Goal: Information Seeking & Learning: Find specific fact

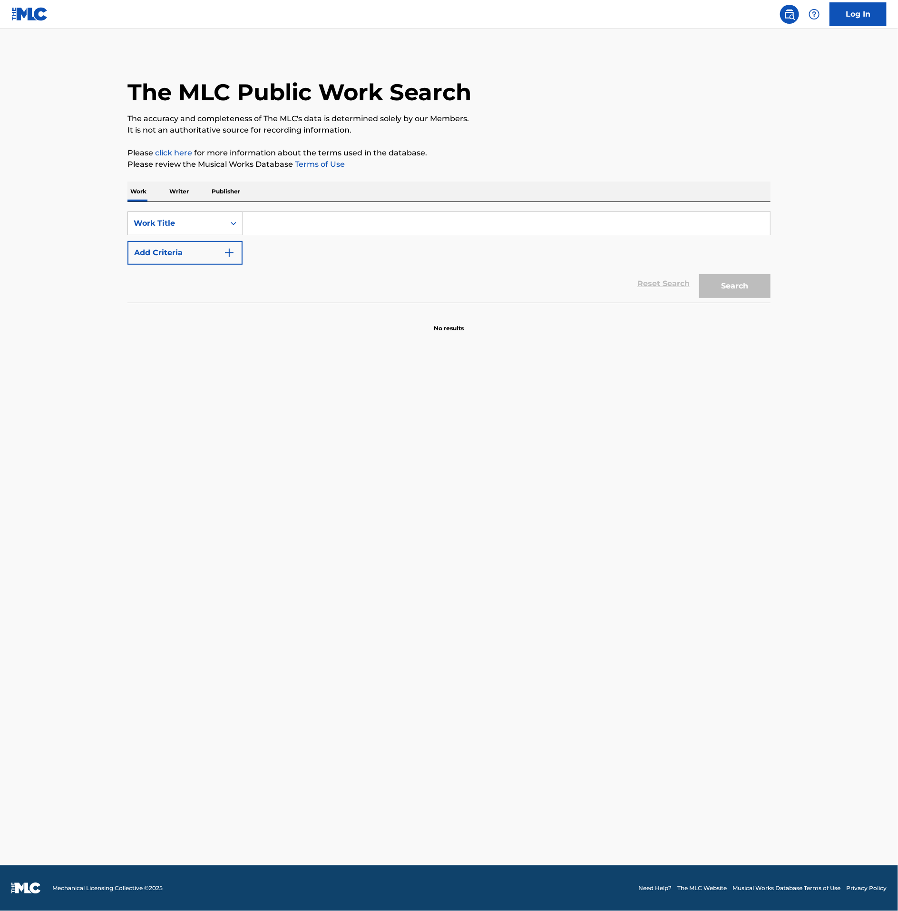
click at [279, 224] on input "Search Form" at bounding box center [505, 223] width 527 height 23
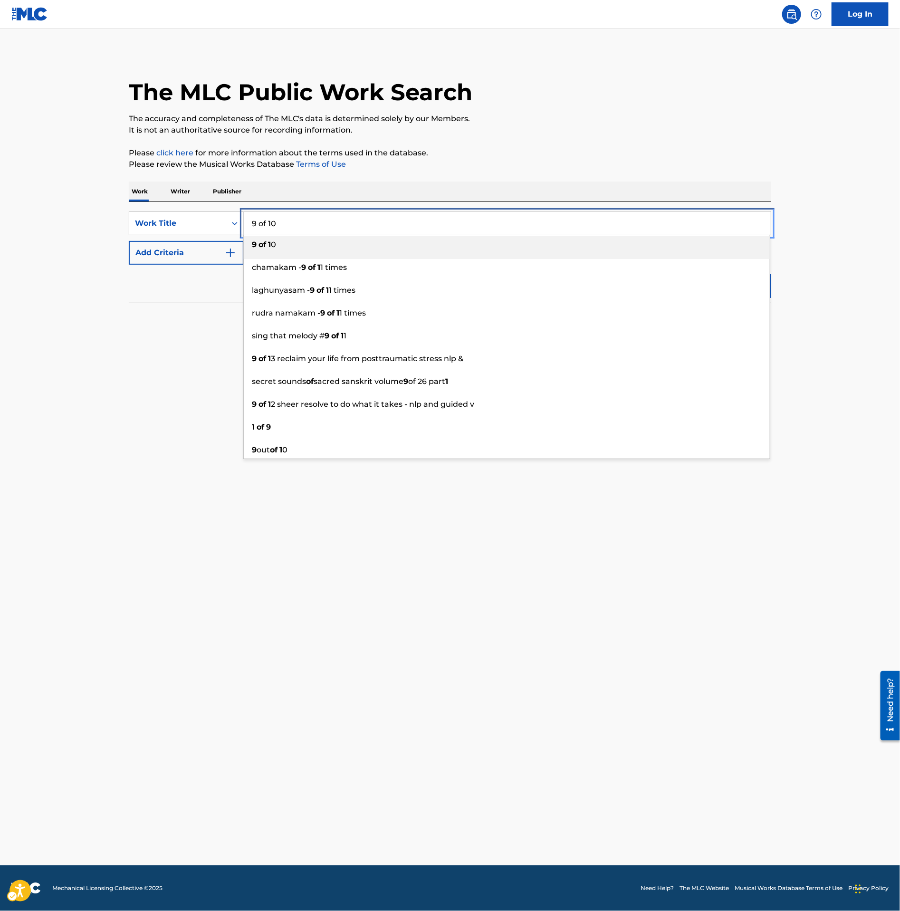
type input "9 of 10"
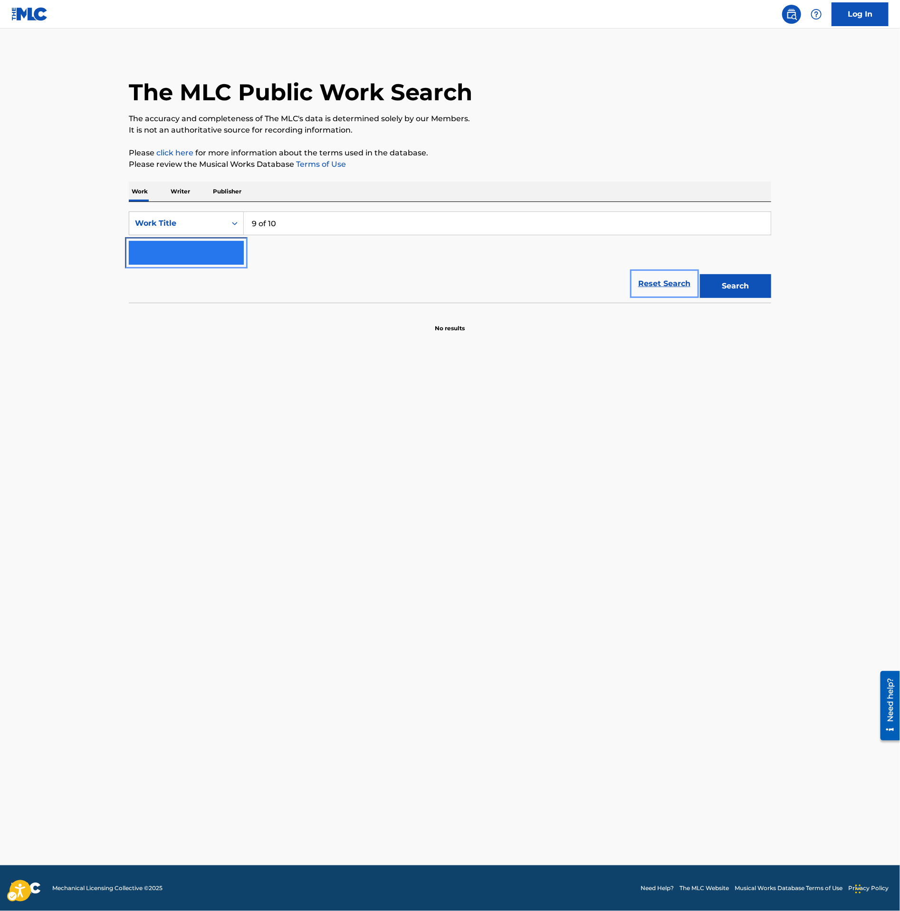
click at [206, 251] on button "Add Criteria" at bounding box center [186, 253] width 115 height 24
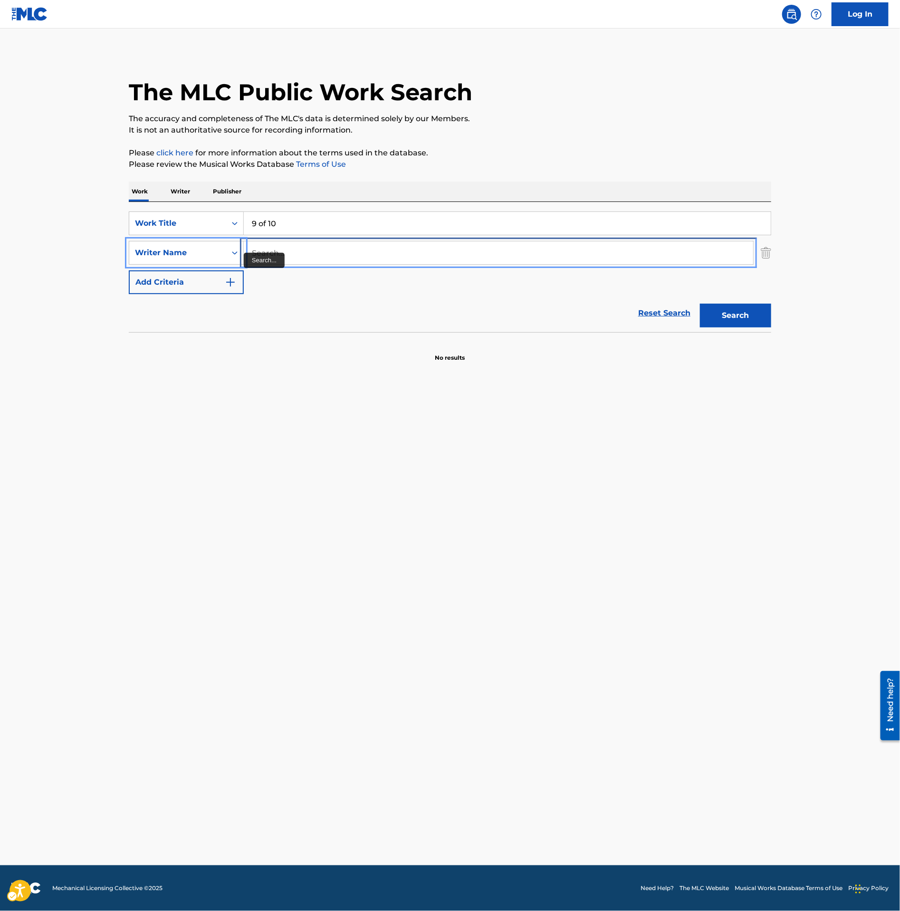
drag, startPoint x: 271, startPoint y: 256, endPoint x: 280, endPoint y: 260, distance: 8.9
click at [271, 256] on input "Search..." at bounding box center [499, 253] width 510 height 23
type input "lake"
click at [700, 304] on button "Search" at bounding box center [735, 316] width 71 height 24
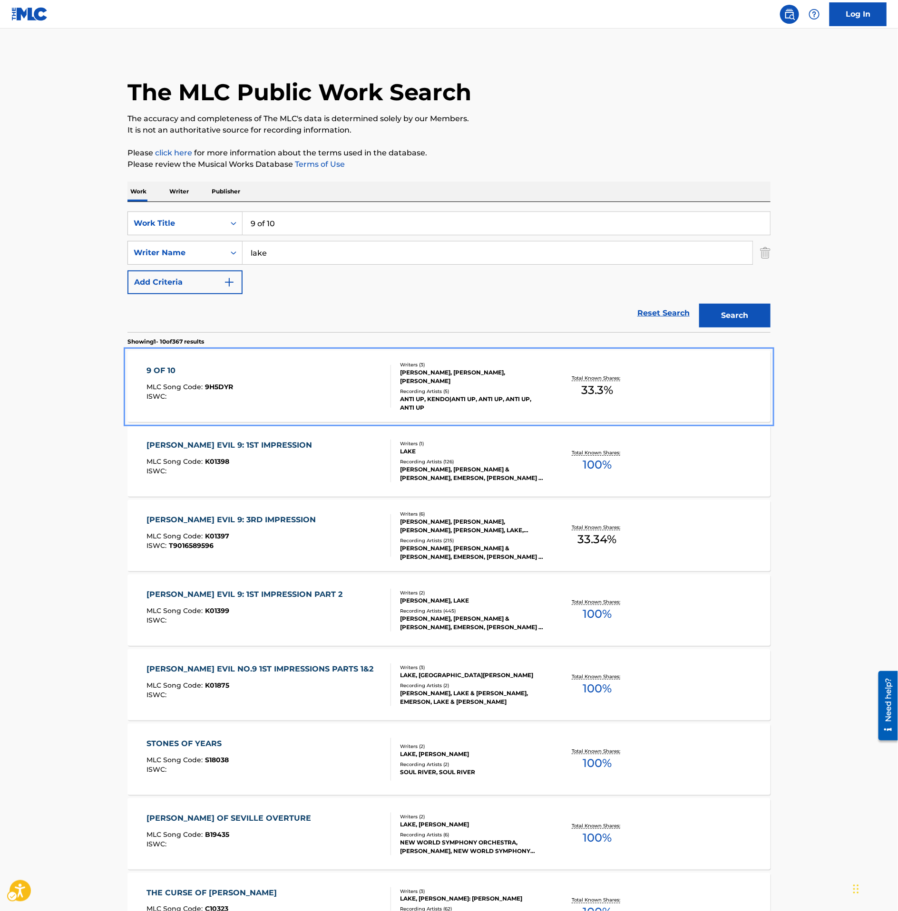
click at [327, 370] on div "9 OF 10 MLC Song Code : 9H5DYR ISWC :" at bounding box center [269, 386] width 244 height 43
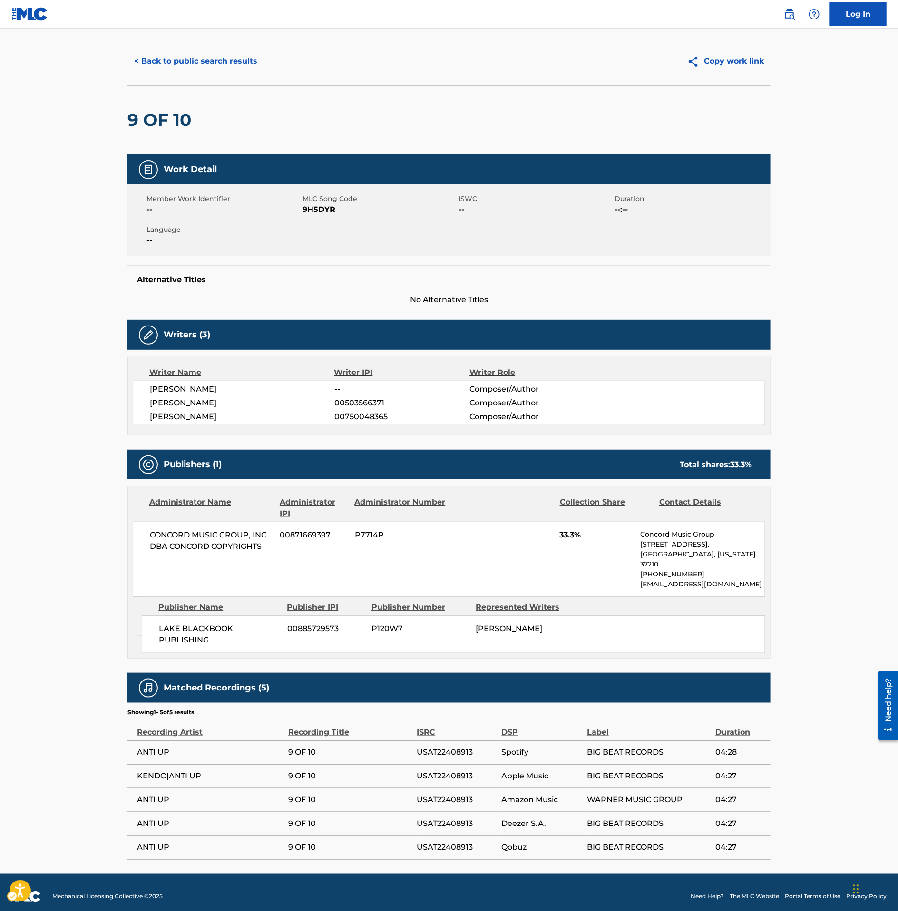
scroll to position [16, 0]
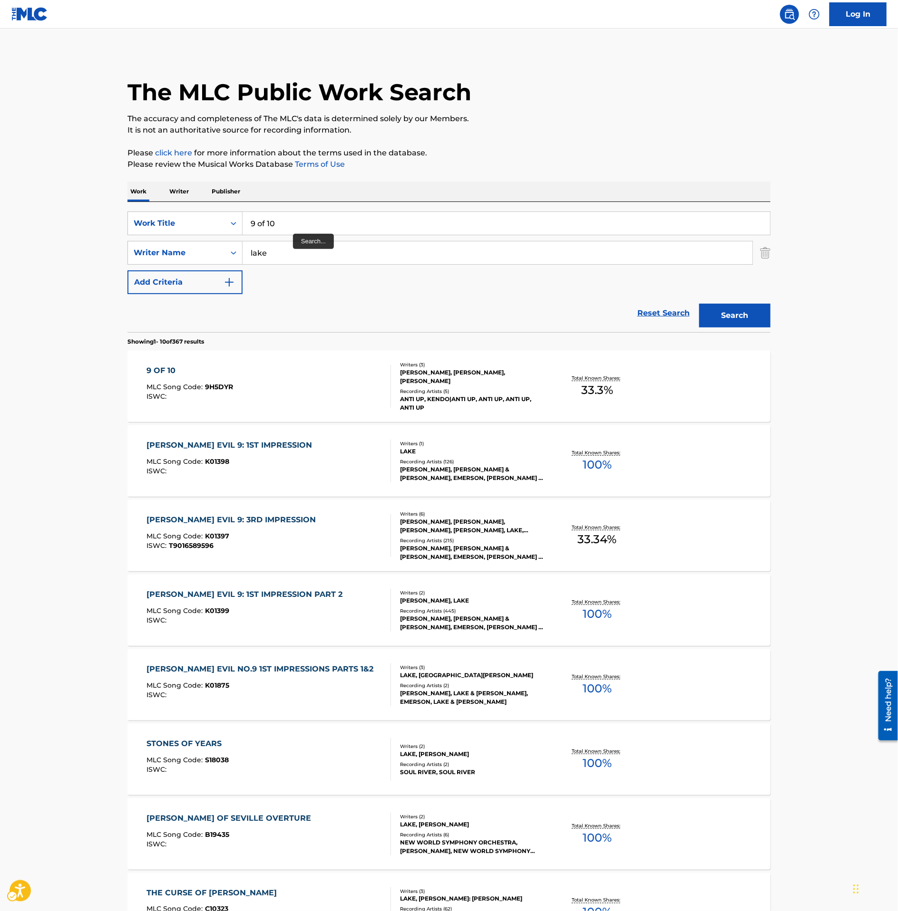
drag, startPoint x: 293, startPoint y: 234, endPoint x: 251, endPoint y: 221, distance: 43.8
click at [251, 221] on div "9 of 10" at bounding box center [506, 224] width 528 height 24
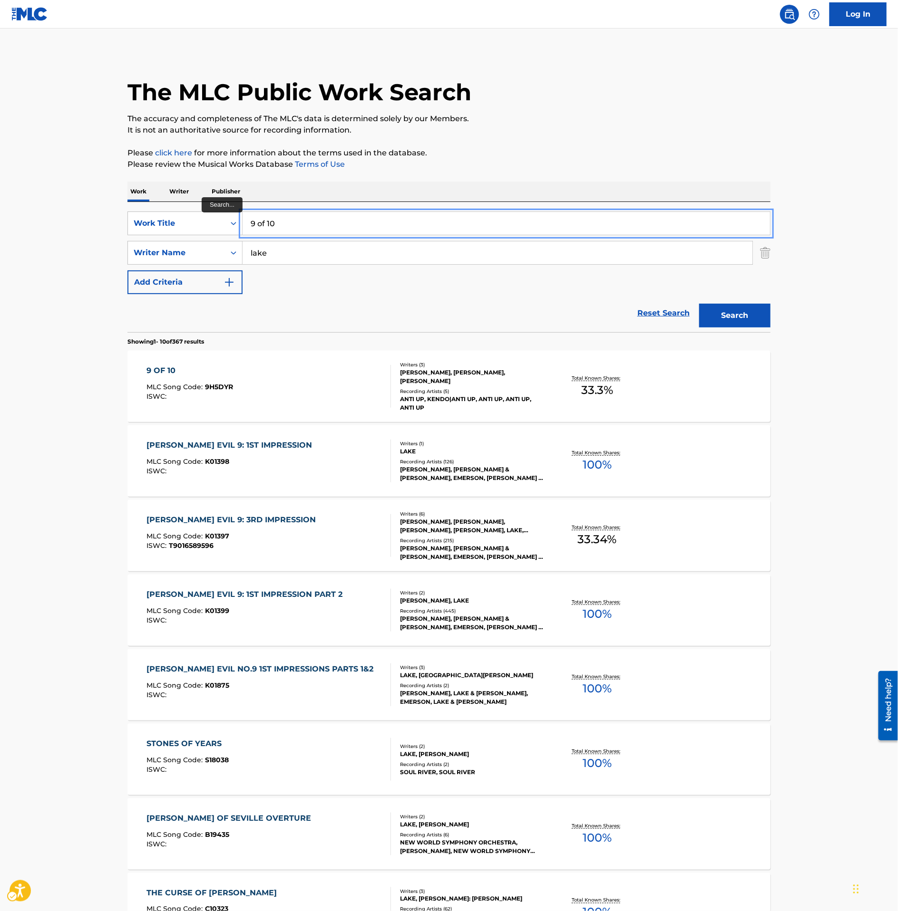
click at [286, 223] on input "9 of 10" at bounding box center [505, 223] width 527 height 23
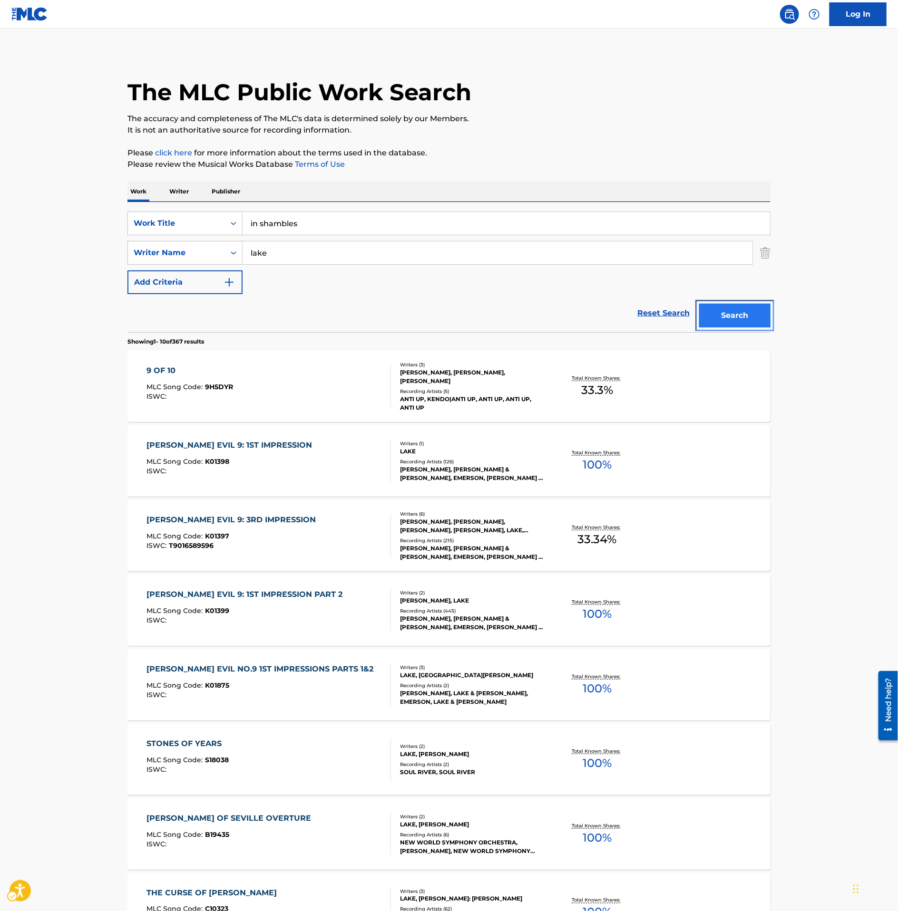
click at [750, 314] on button "Search" at bounding box center [734, 316] width 71 height 24
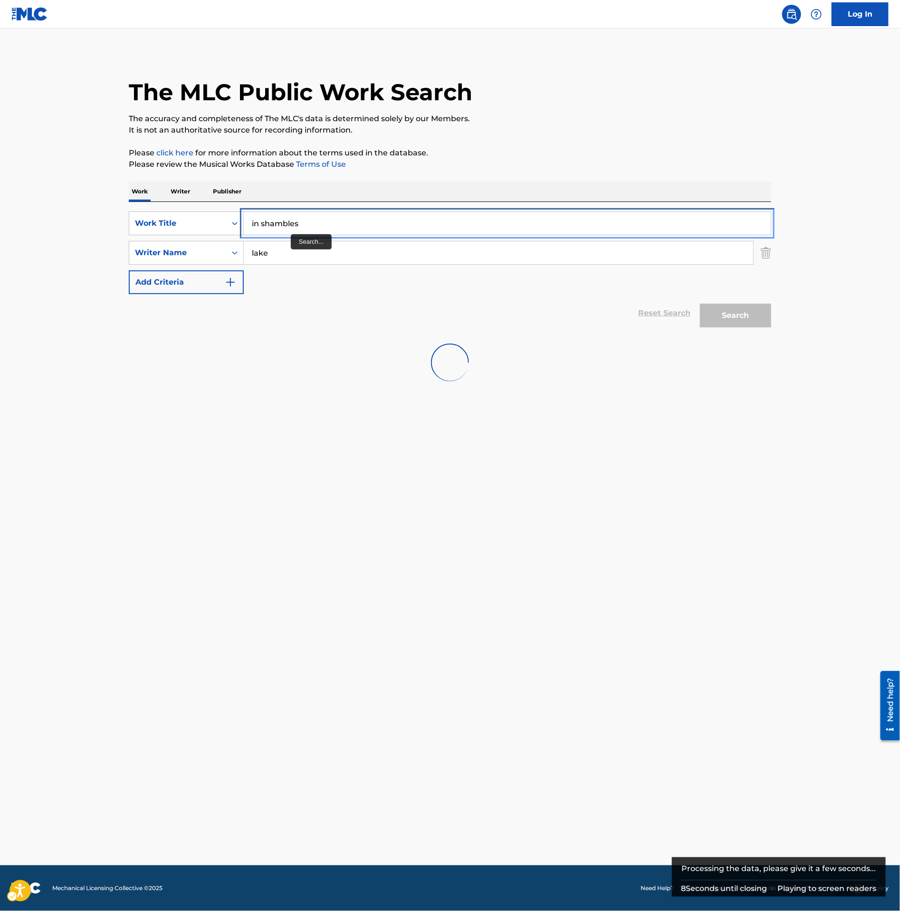
click at [291, 230] on input "in shambles" at bounding box center [507, 223] width 527 height 23
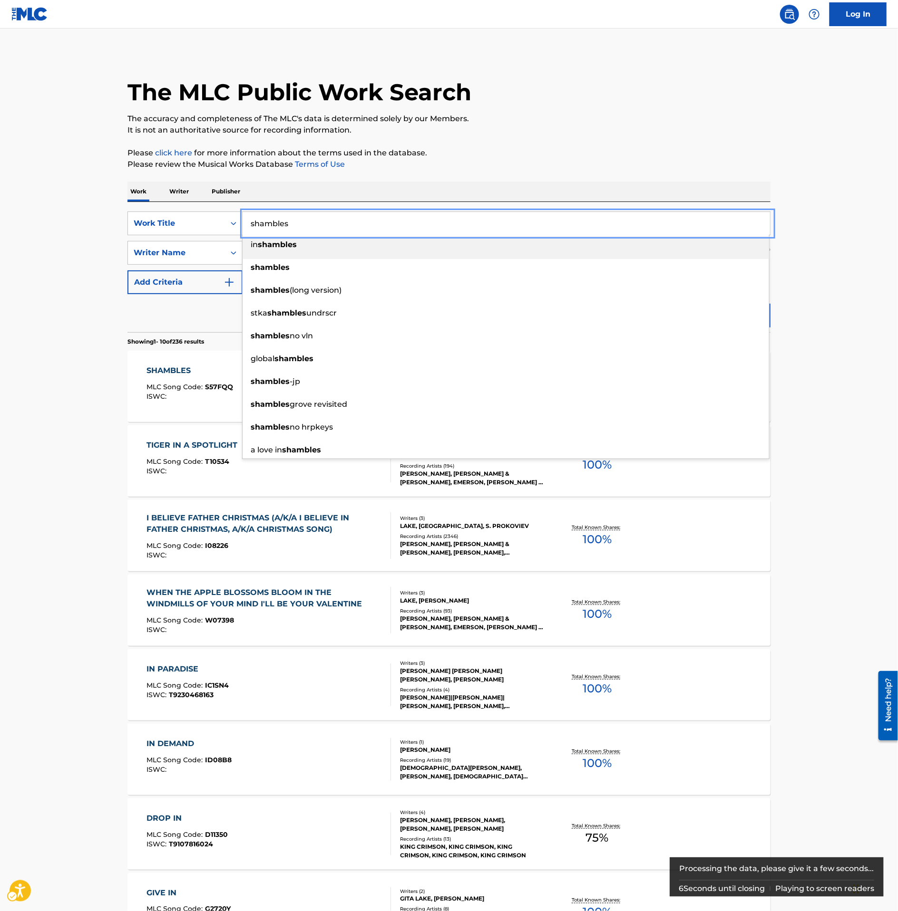
type input "shambles"
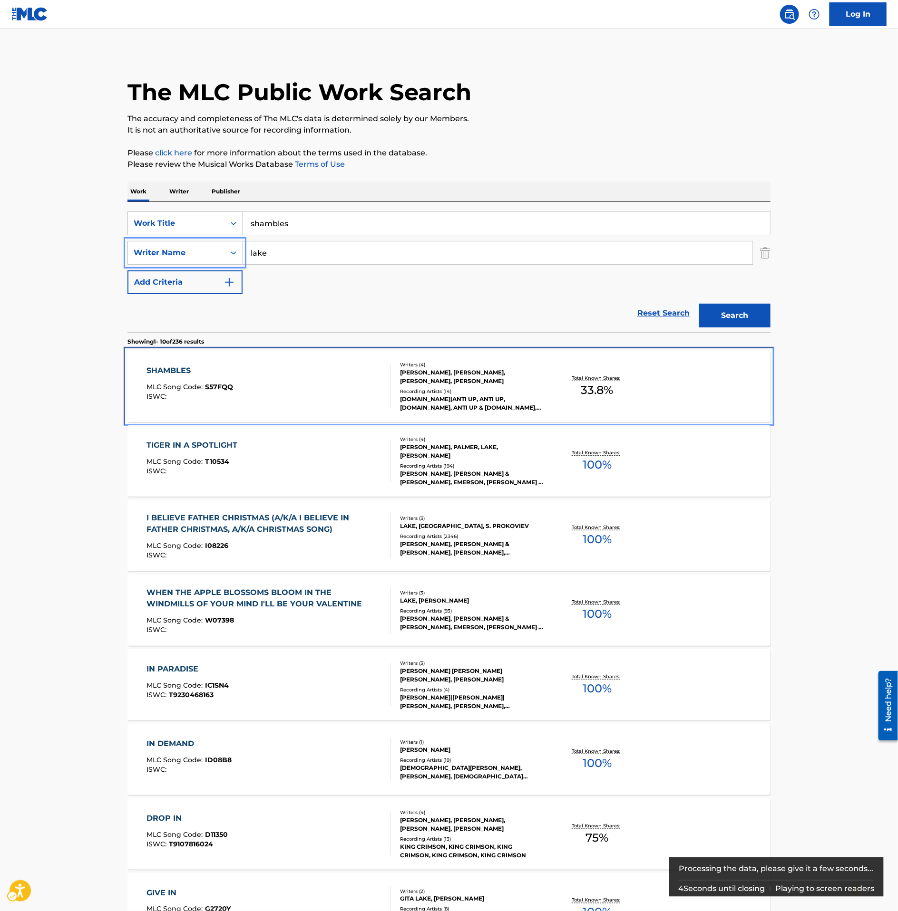
click at [272, 389] on div "SHAMBLES MLC Song Code : S57FQQ ISWC :" at bounding box center [269, 386] width 244 height 43
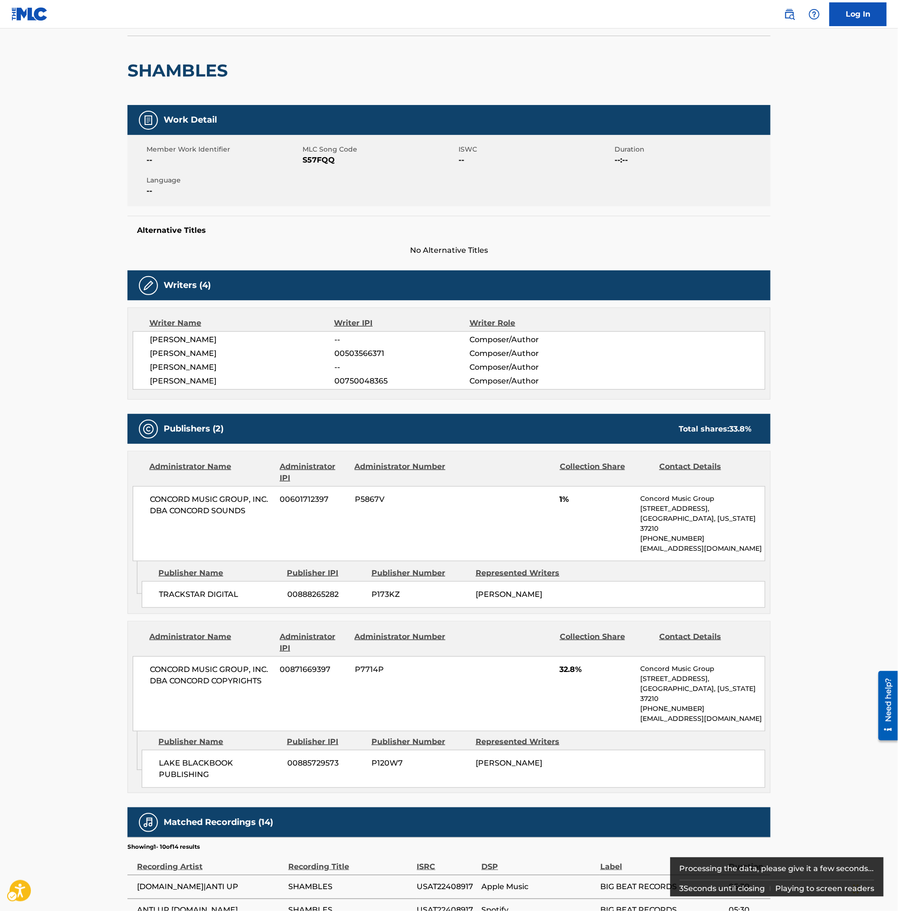
scroll to position [71, 0]
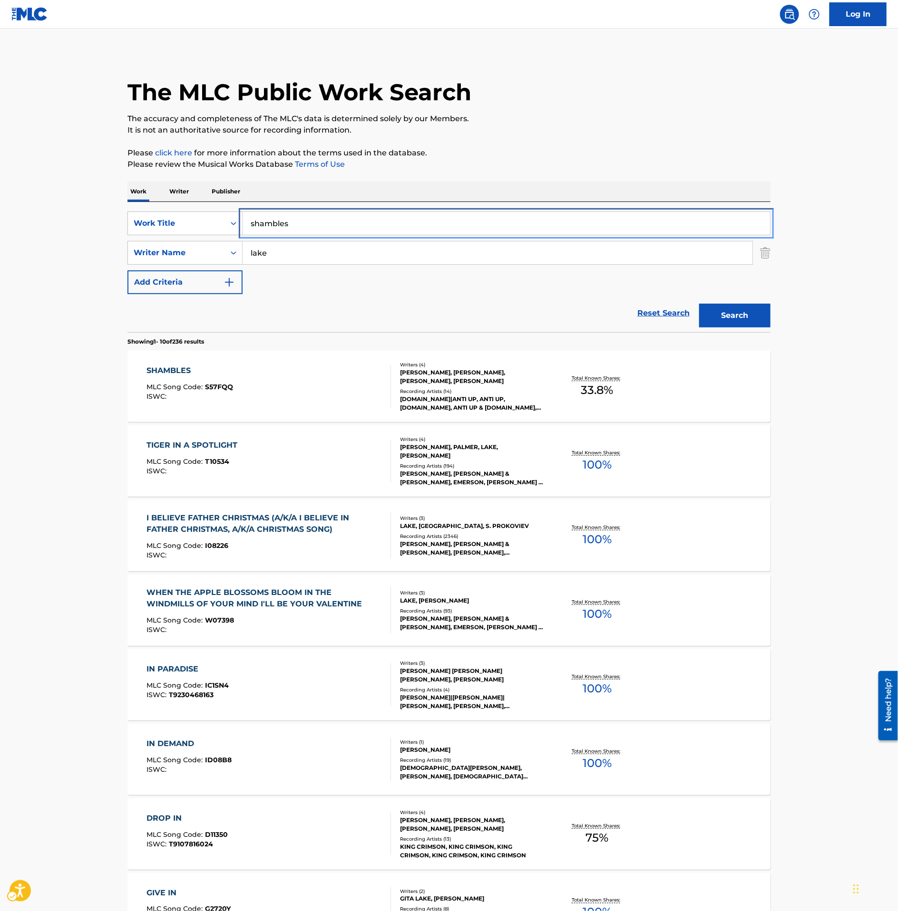
click at [294, 230] on input "shambles" at bounding box center [505, 223] width 527 height 23
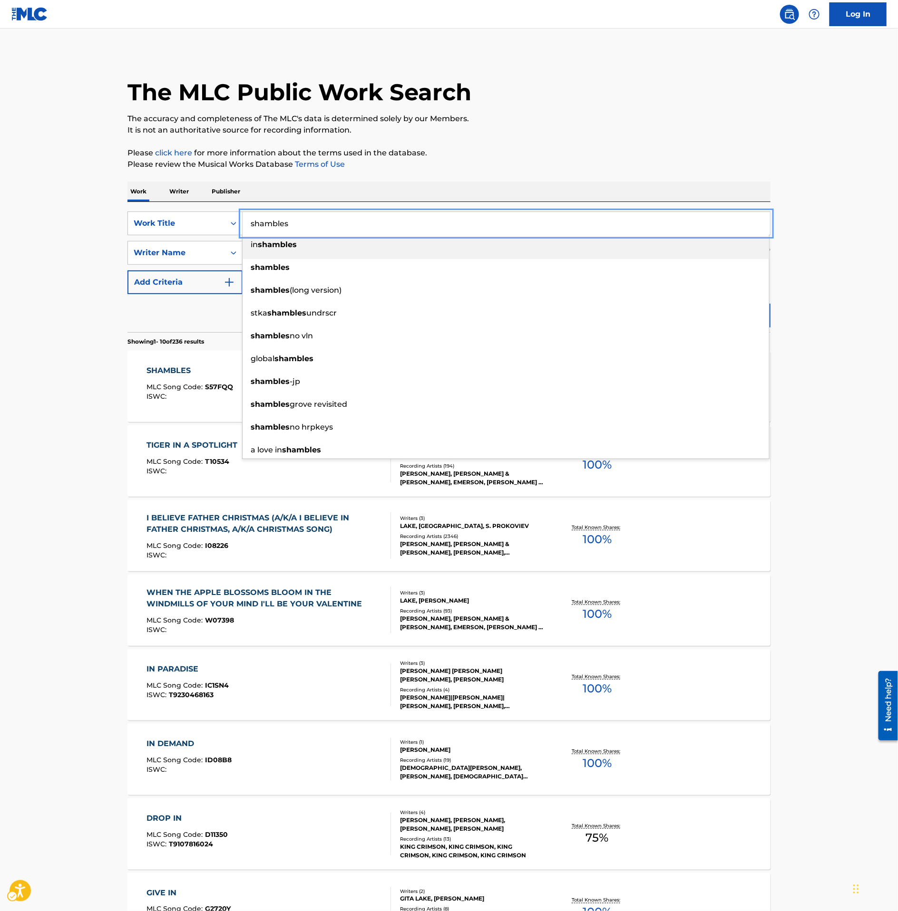
click at [294, 230] on input "shambles" at bounding box center [505, 223] width 527 height 23
type input "revolution"
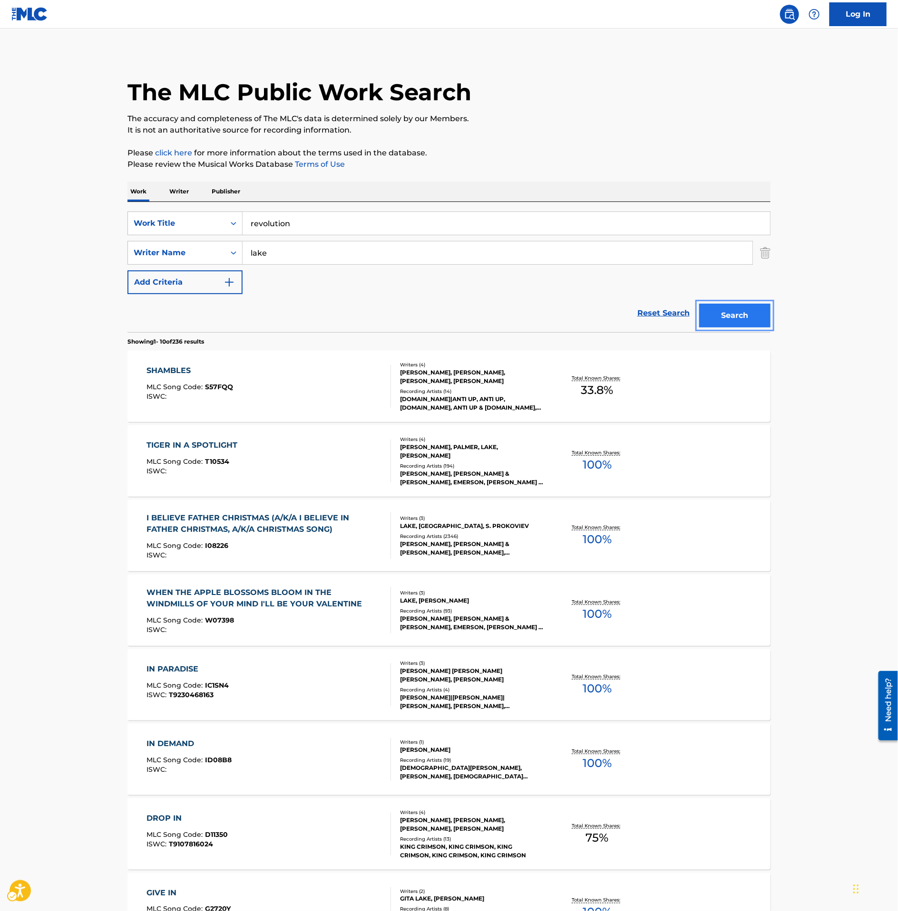
click at [744, 321] on button "Search" at bounding box center [734, 316] width 71 height 24
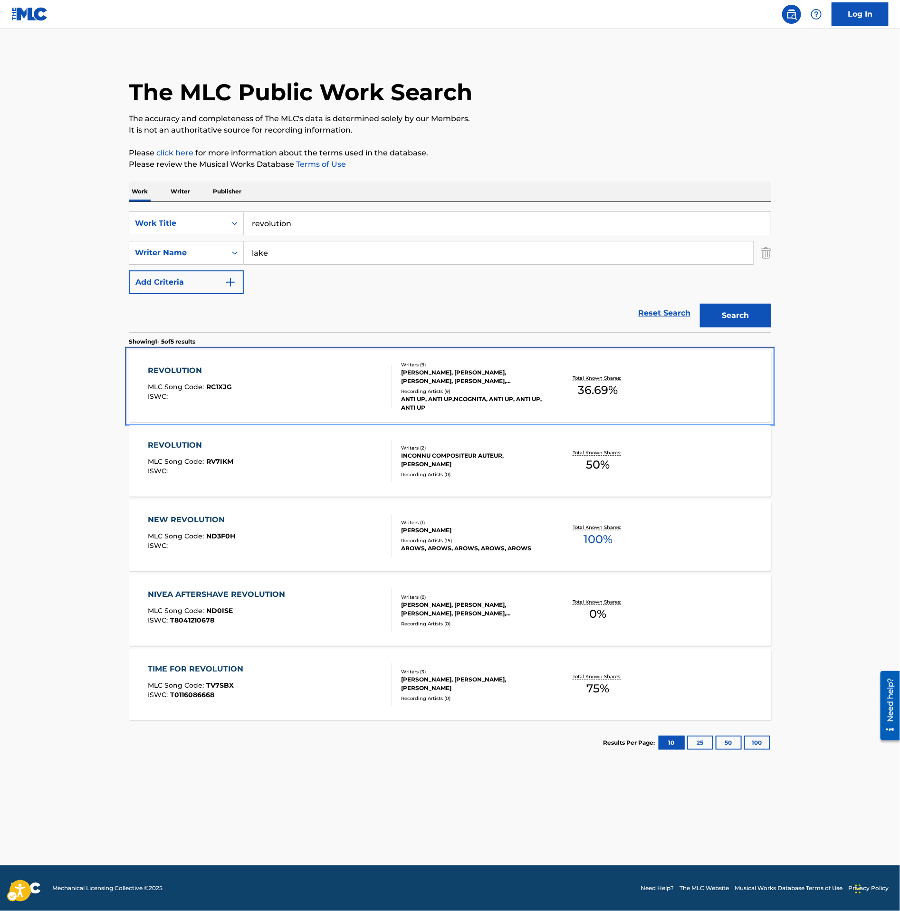
click at [367, 391] on div "REVOLUTION MLC Song Code : RC1XJG ISWC :" at bounding box center [270, 386] width 244 height 43
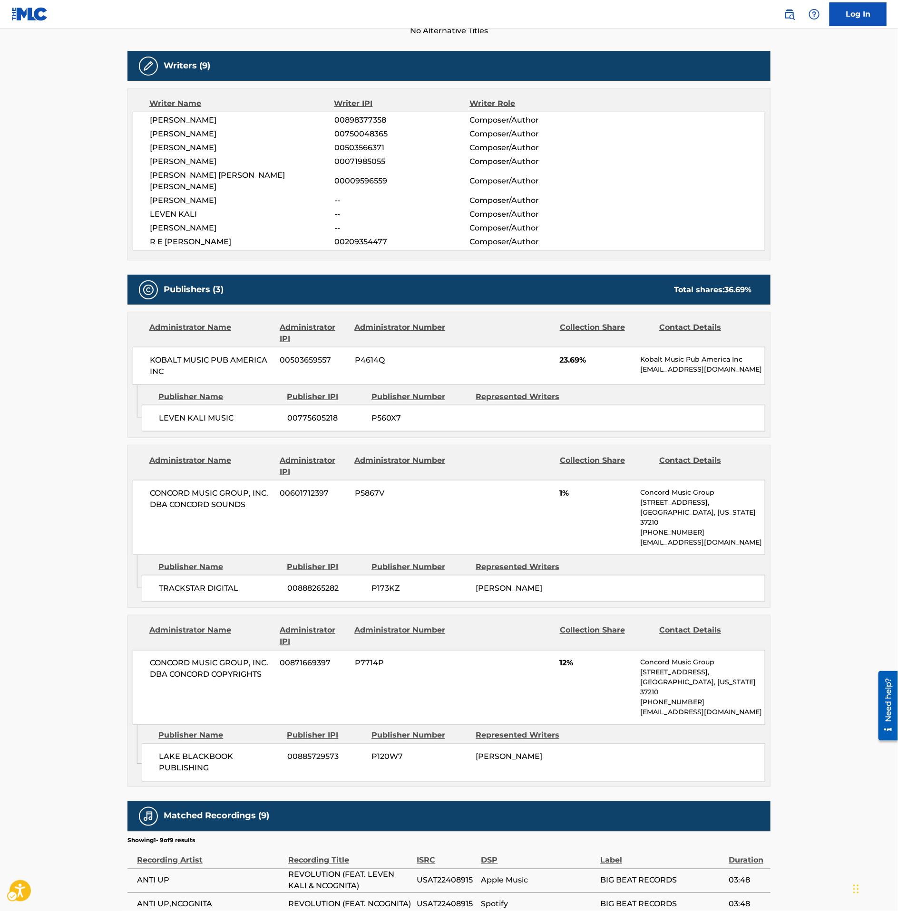
scroll to position [285, 0]
